Goal: Task Accomplishment & Management: Complete application form

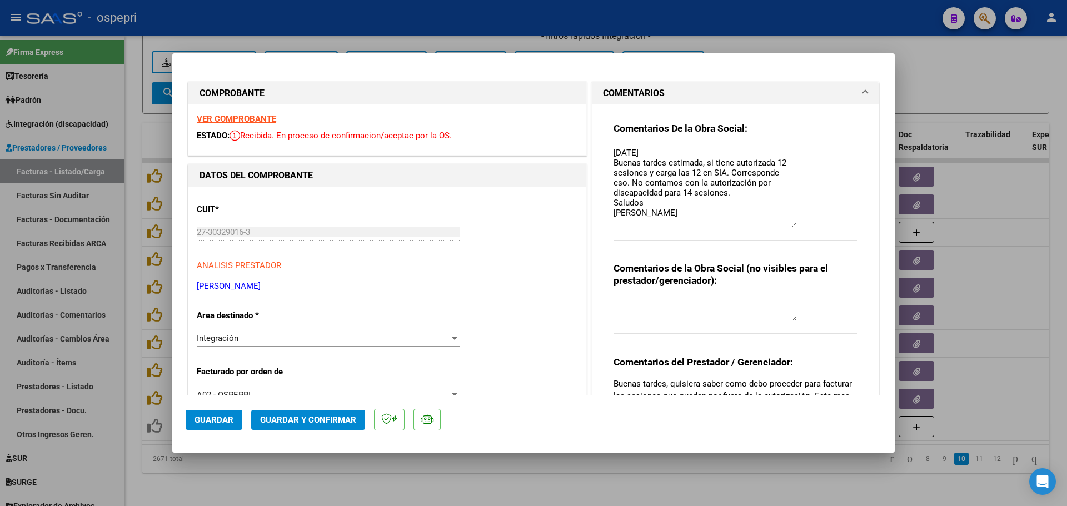
scroll to position [333, 0]
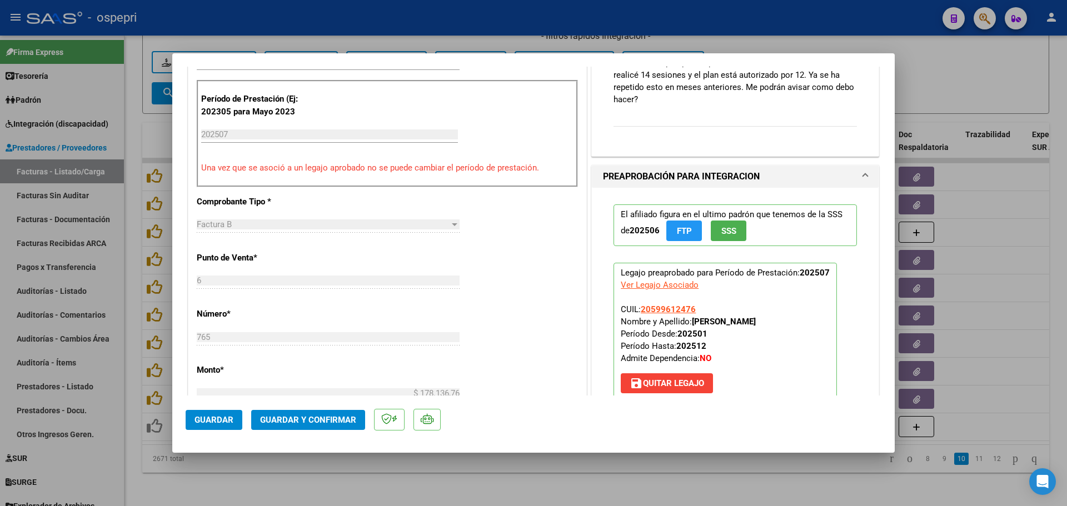
click at [985, 69] on div at bounding box center [533, 253] width 1067 height 506
type input "$ 0,00"
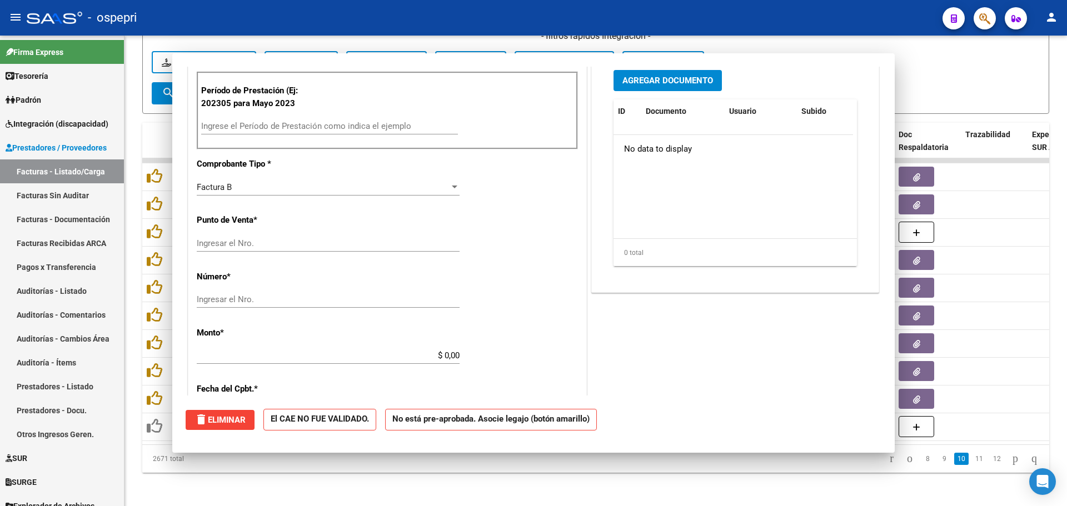
scroll to position [325, 0]
